Goal: Task Accomplishment & Management: Complete application form

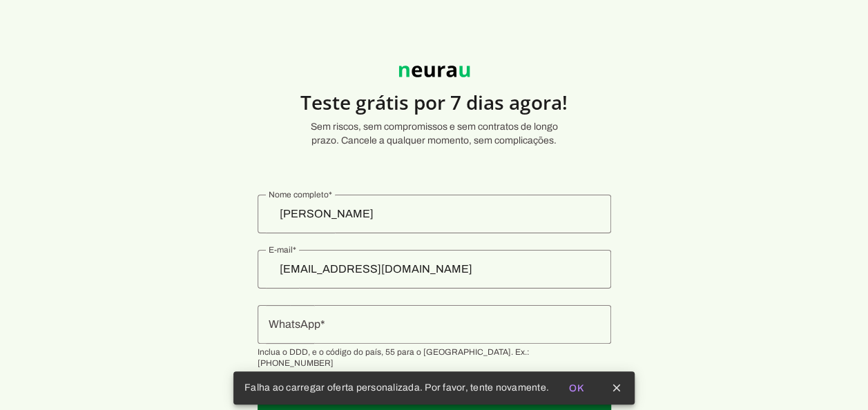
scroll to position [41, 0]
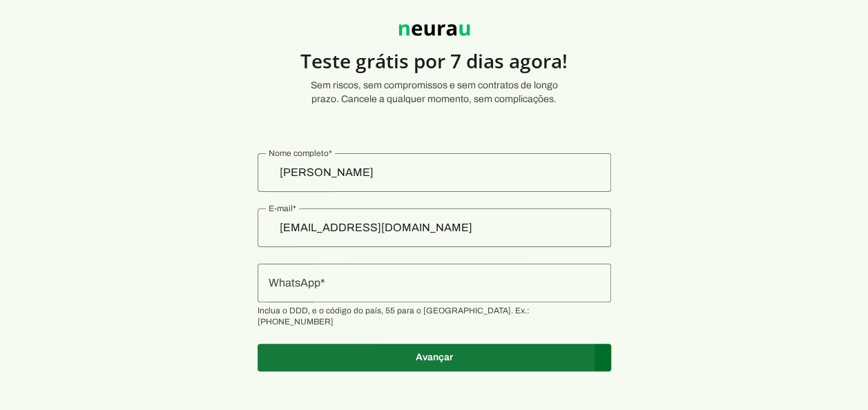
click at [413, 348] on span at bounding box center [435, 357] width 354 height 33
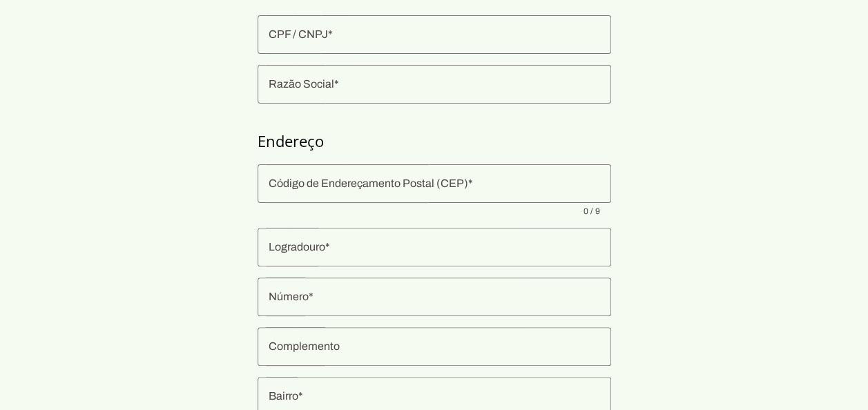
scroll to position [48, 0]
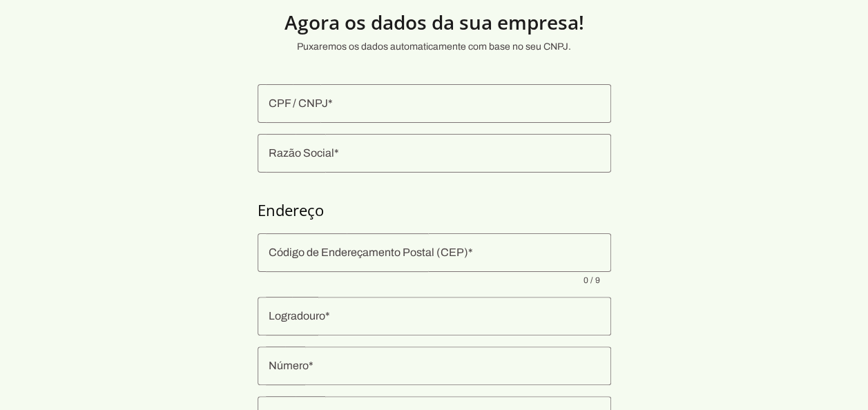
click at [344, 104] on input "CPF / CNPJ" at bounding box center [435, 103] width 332 height 17
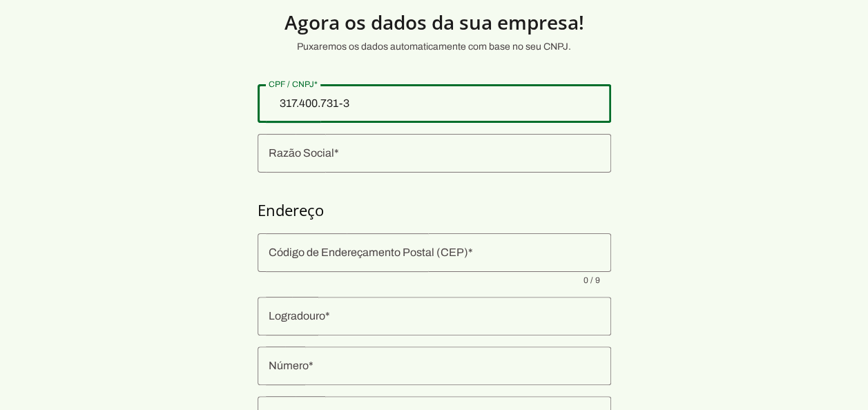
type input "317.400.731-34"
type md-outlined-text-field "317.400.731-34"
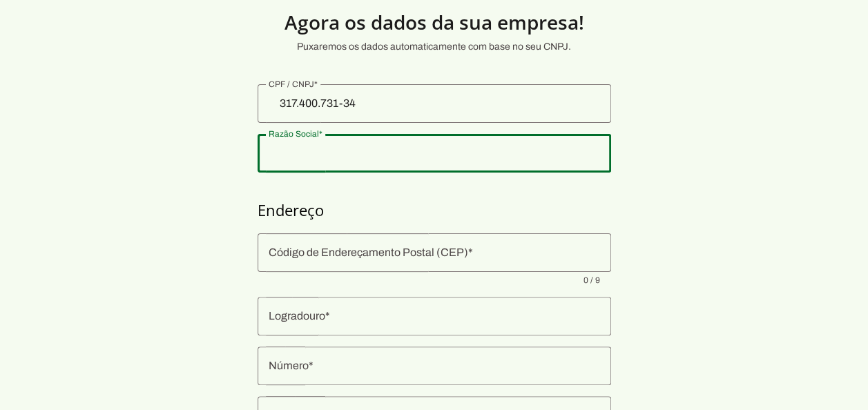
click at [340, 151] on input "Razão Social" at bounding box center [435, 153] width 332 height 17
type input "Prudencia"
type md-outlined-text-field "Prudencia"
click at [330, 244] on div at bounding box center [435, 253] width 354 height 39
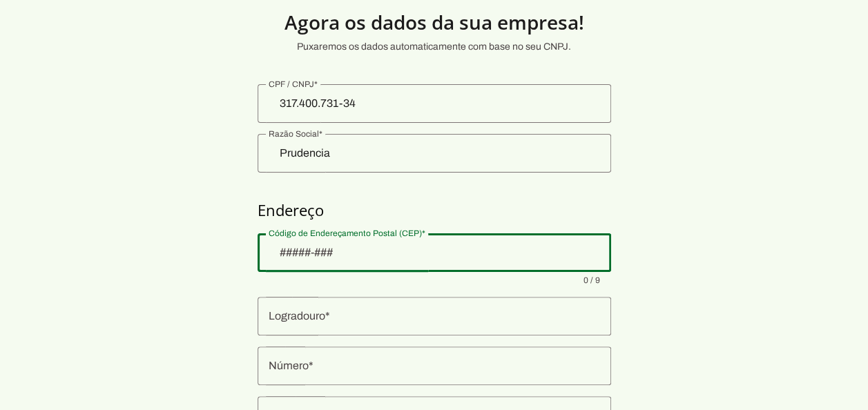
scroll to position [117, 0]
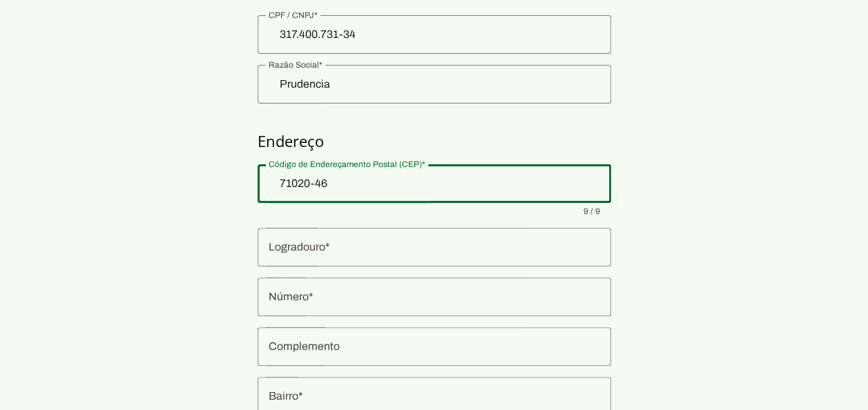
type input "71020-460"
type input "Quadra QI 11 Bloco P"
type input "Guará I"
type input "Brasília"
type input "DF"
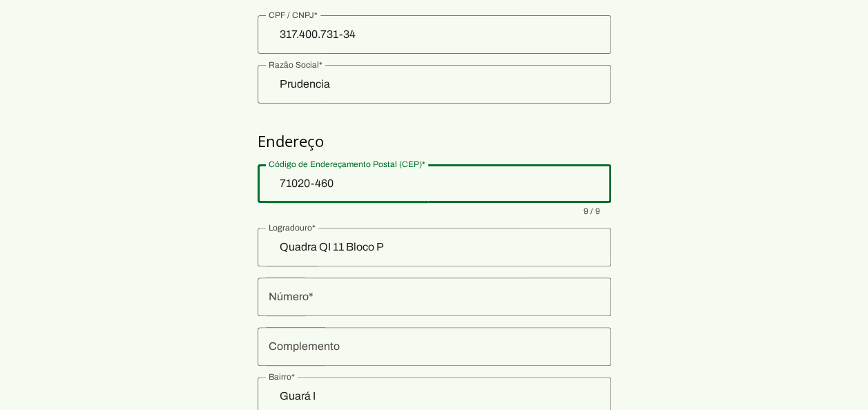
scroll to position [256, 0]
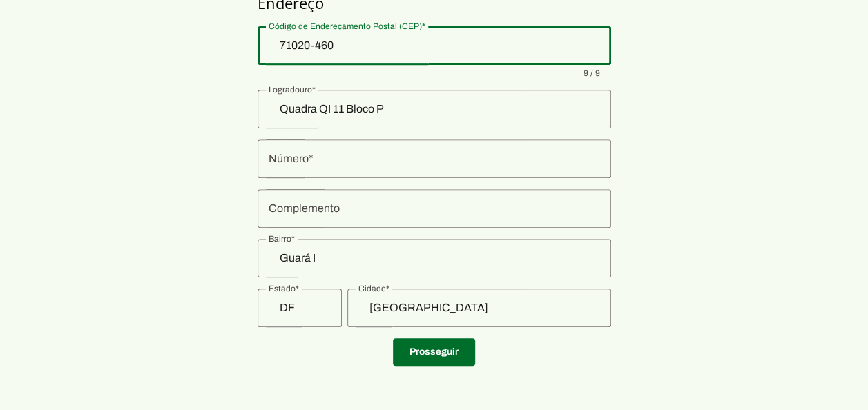
type md-outlined-text-field "71020-460"
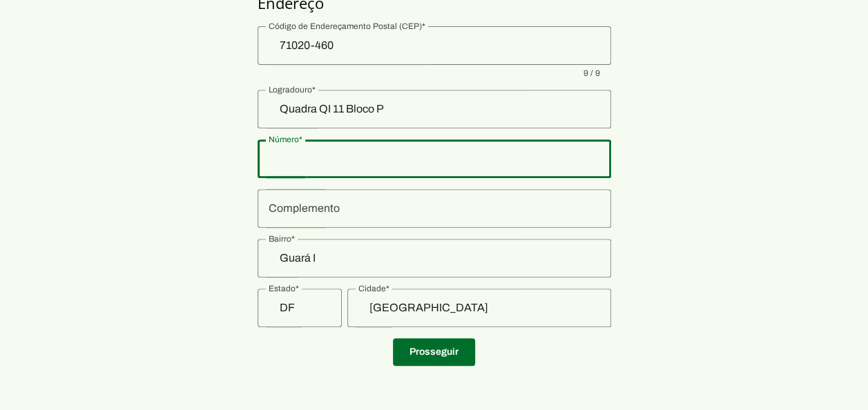
click at [376, 158] on input "Número" at bounding box center [435, 159] width 332 height 17
type input "109"
type md-outlined-text-field "109"
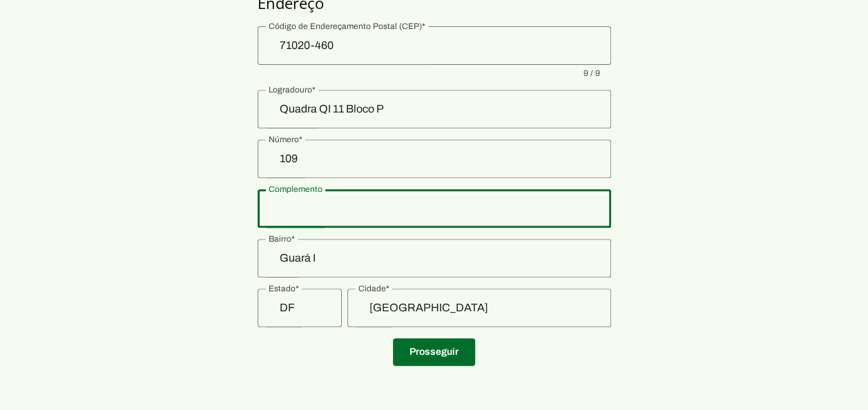
click at [360, 213] on input "Complemento" at bounding box center [435, 208] width 332 height 17
type input "Ap. 109"
type md-outlined-text-field "Ap. 109"
click at [356, 211] on input "Ap. 109" at bounding box center [435, 208] width 332 height 17
click at [555, 254] on input "Guará I" at bounding box center [435, 258] width 332 height 17
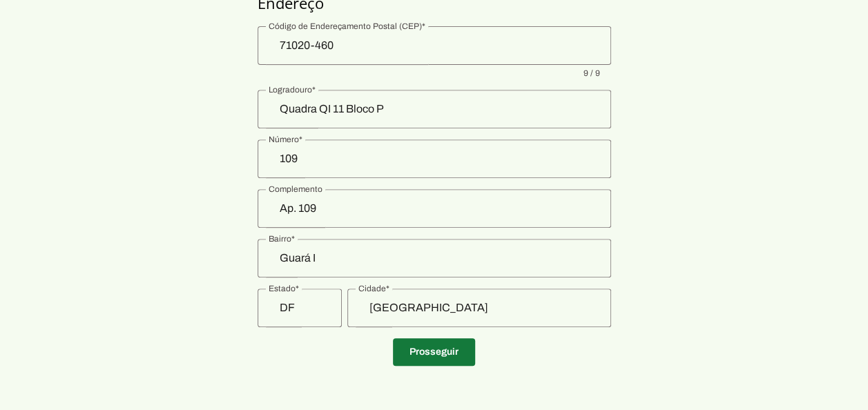
click at [436, 354] on span at bounding box center [434, 352] width 82 height 33
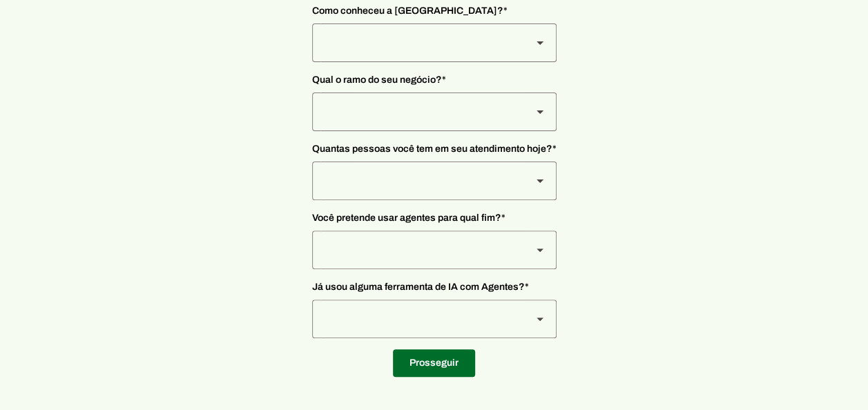
scroll to position [1, 0]
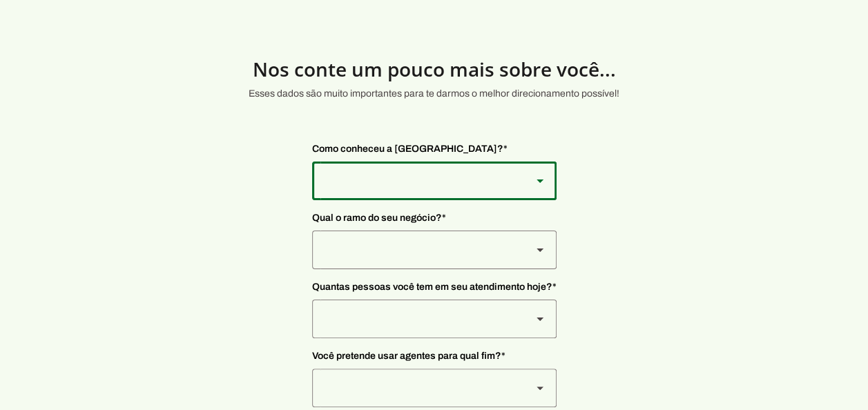
click at [537, 180] on polygon at bounding box center [540, 181] width 7 height 3
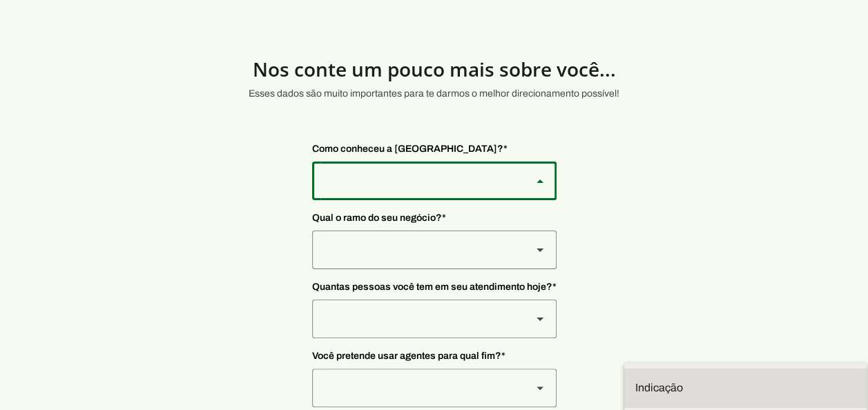
click at [636, 380] on slot at bounding box center [746, 388] width 220 height 17
type md-outlined-select "NW0Npec8Jvm64GSjAjvQ"
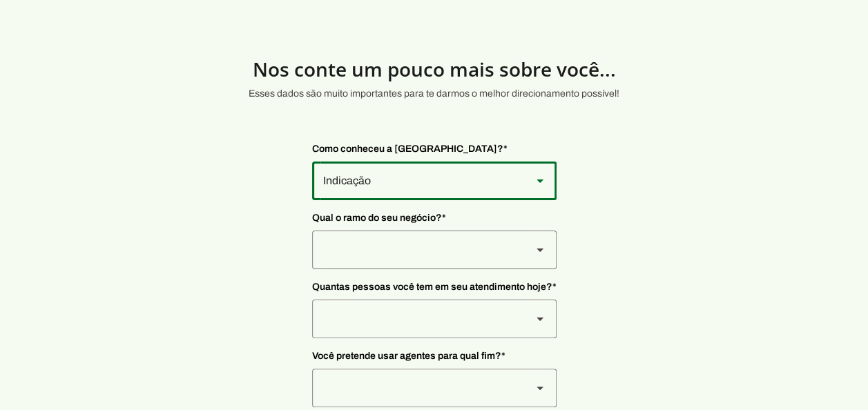
click at [401, 200] on div at bounding box center [416, 181] width 209 height 39
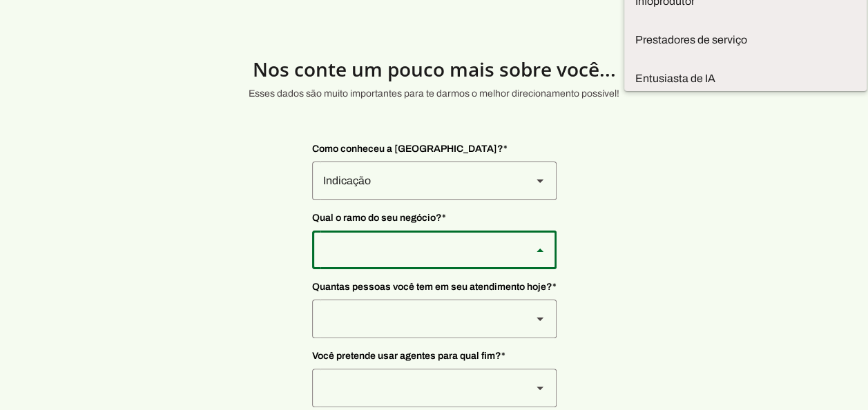
click at [0, 0] on slot "Tecnologia" at bounding box center [0, 0] width 0 height 0
type md-outlined-select "yMXRdQFYaeQlqGHqqohr"
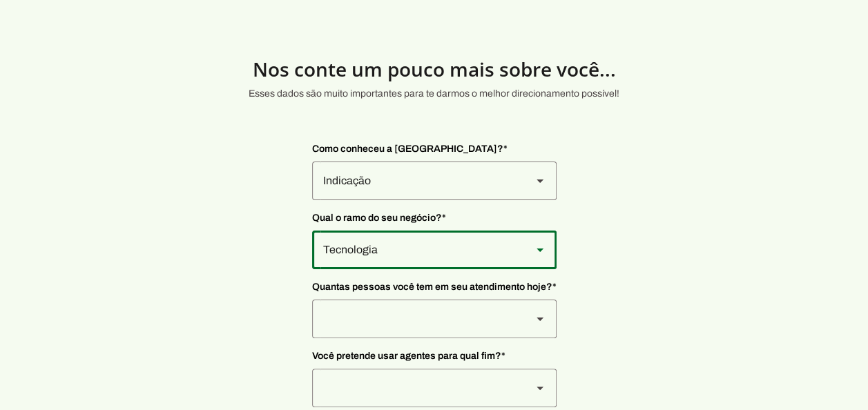
scroll to position [140, 0]
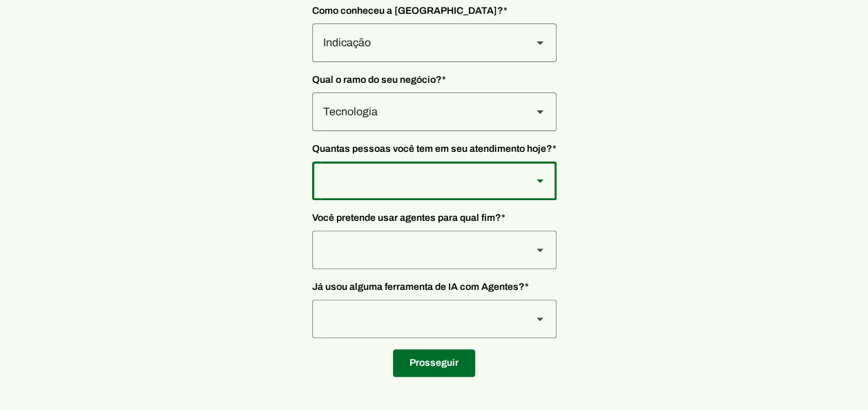
click at [474, 62] on div at bounding box center [416, 42] width 209 height 39
click at [0, 0] on slot at bounding box center [0, 0] width 0 height 0
type md-outlined-select "yHmeUixsC5IlBgFUkJwN"
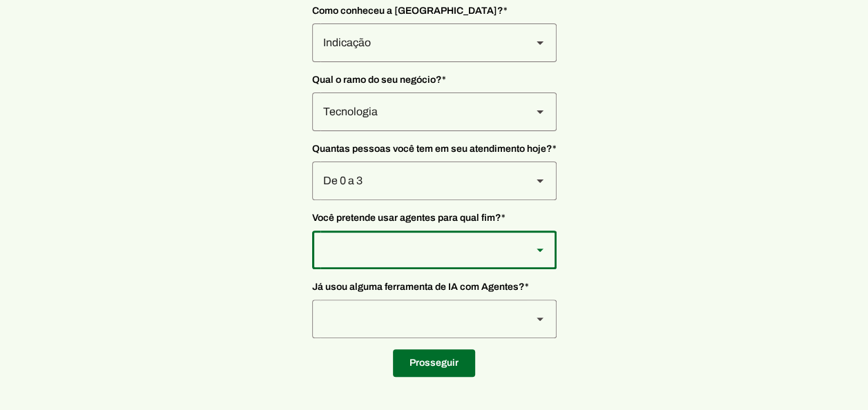
click at [397, 62] on div at bounding box center [416, 42] width 209 height 39
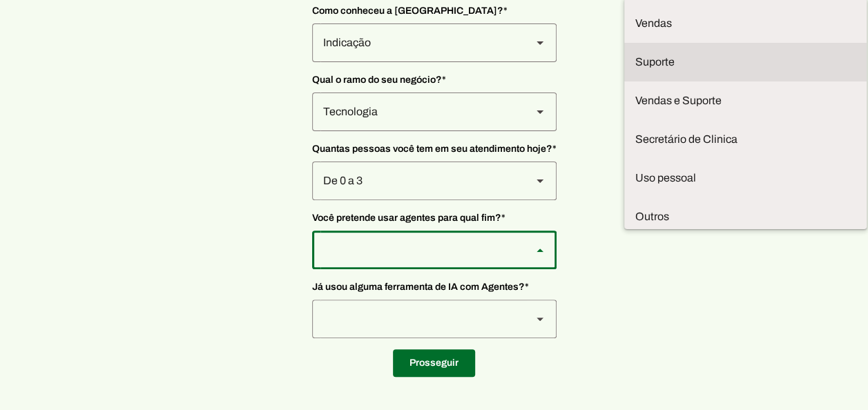
scroll to position [1, 0]
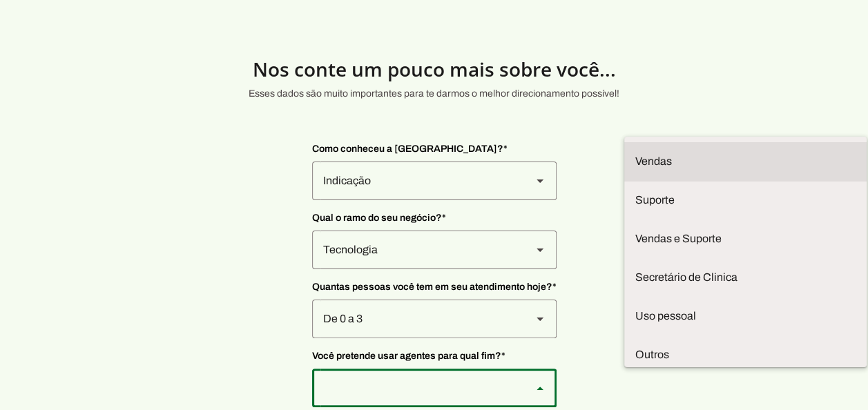
click at [0, 0] on slot at bounding box center [0, 0] width 0 height 0
type md-outlined-select "F7ie3OCOKWbmhu0VXrjC"
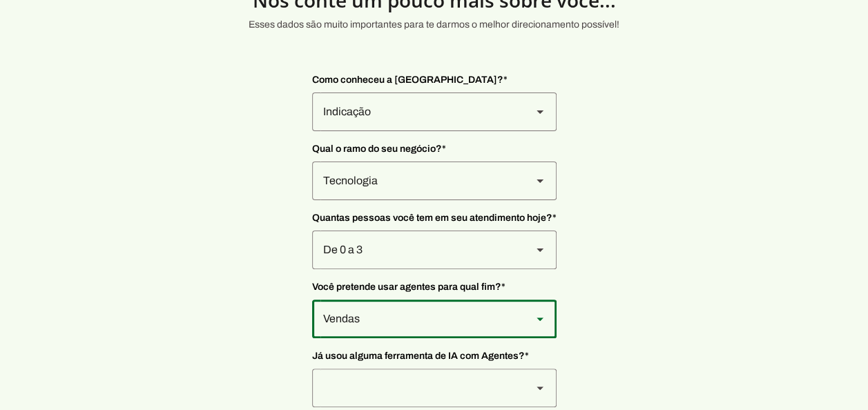
scroll to position [140, 0]
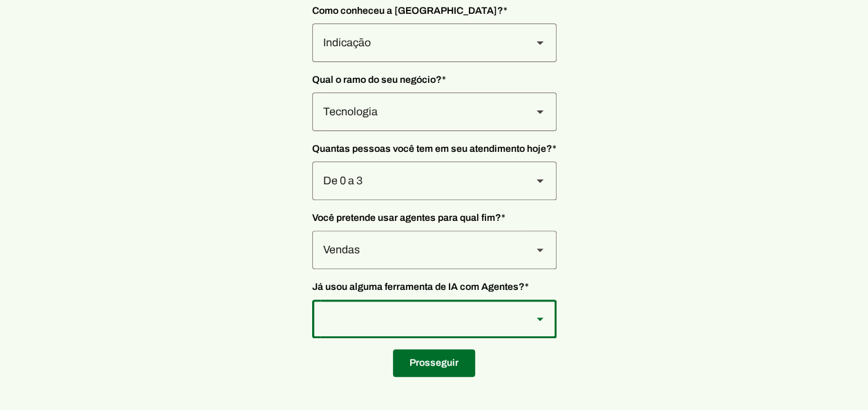
click at [461, 62] on div at bounding box center [416, 42] width 209 height 39
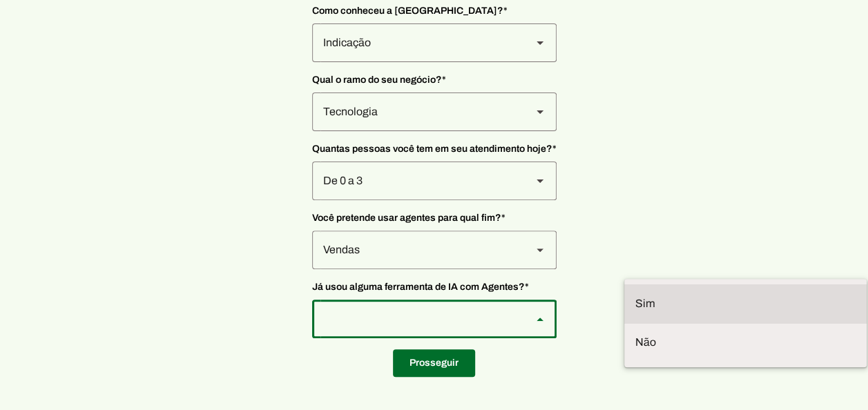
click at [0, 0] on slot at bounding box center [0, 0] width 0 height 0
type md-outlined-select "VW4vzTVOoC6mj29ueI2H"
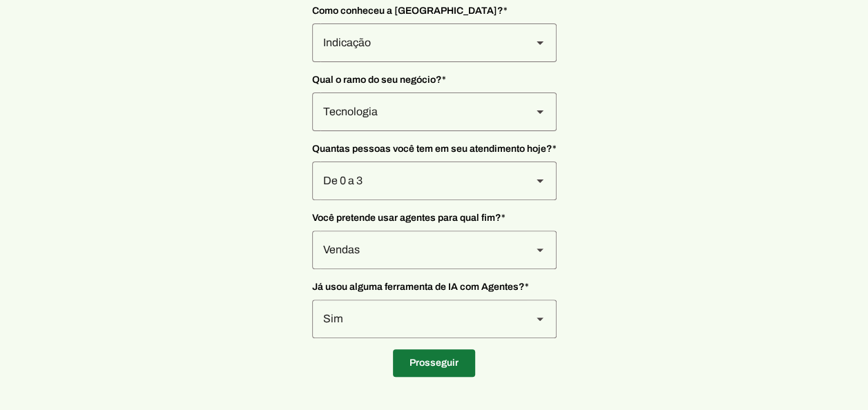
click at [441, 365] on span at bounding box center [434, 363] width 82 height 33
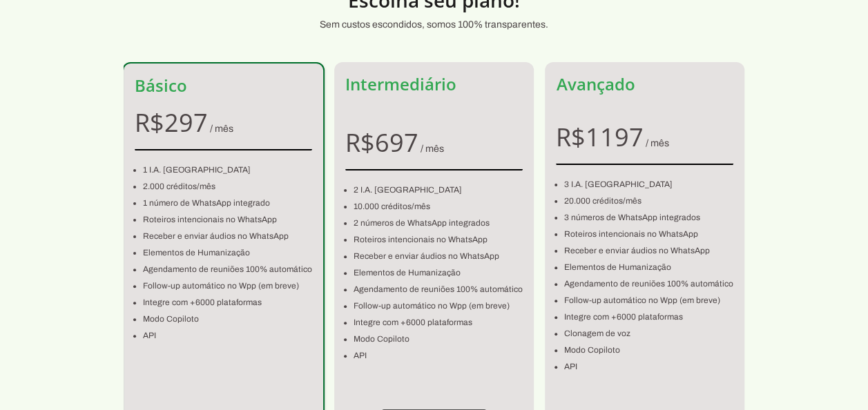
scroll to position [140, 0]
